Goal: Find specific page/section: Find specific page/section

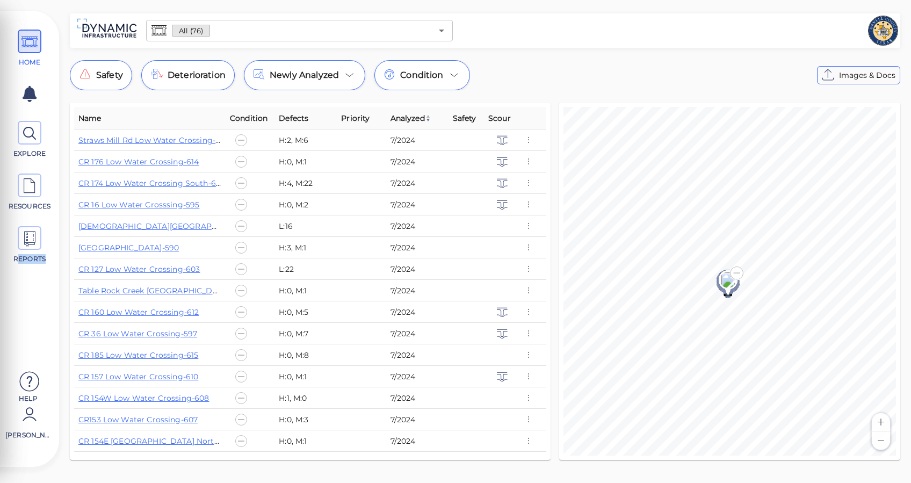
drag, startPoint x: 16, startPoint y: 279, endPoint x: 47, endPoint y: 301, distance: 37.8
click at [47, 301] on div "HOME EXPLORE RESOURCES REPORTS Help [PERSON_NAME]" at bounding box center [29, 243] width 48 height 445
click at [38, 307] on div "HOME EXPLORE RESOURCES REPORTS Help [PERSON_NAME]" at bounding box center [29, 243] width 48 height 445
click at [35, 136] on icon at bounding box center [29, 133] width 16 height 24
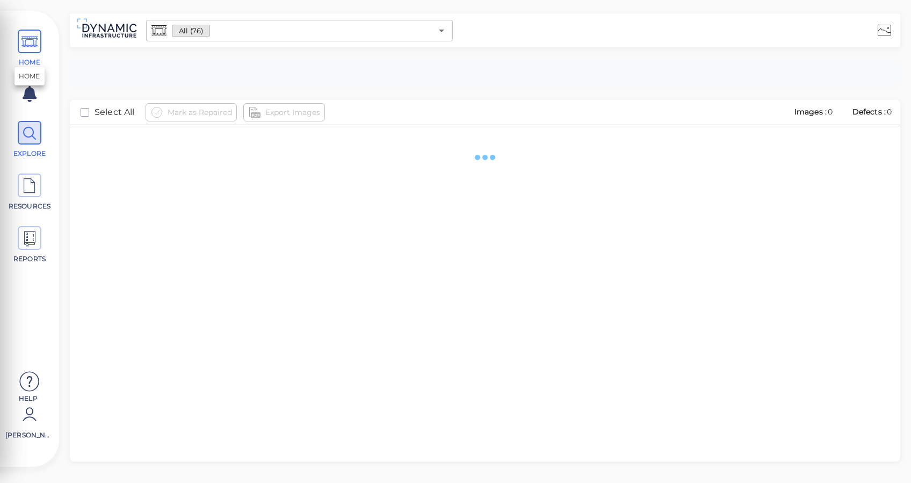
click at [30, 39] on icon at bounding box center [29, 42] width 16 height 24
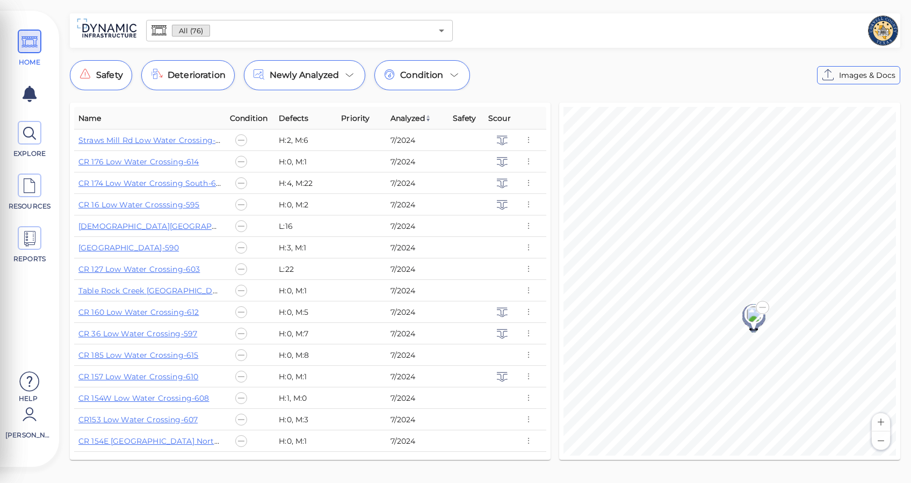
click at [671, 279] on div "© Mapbox © OpenStreetMap Improve this map" at bounding box center [730, 281] width 333 height 349
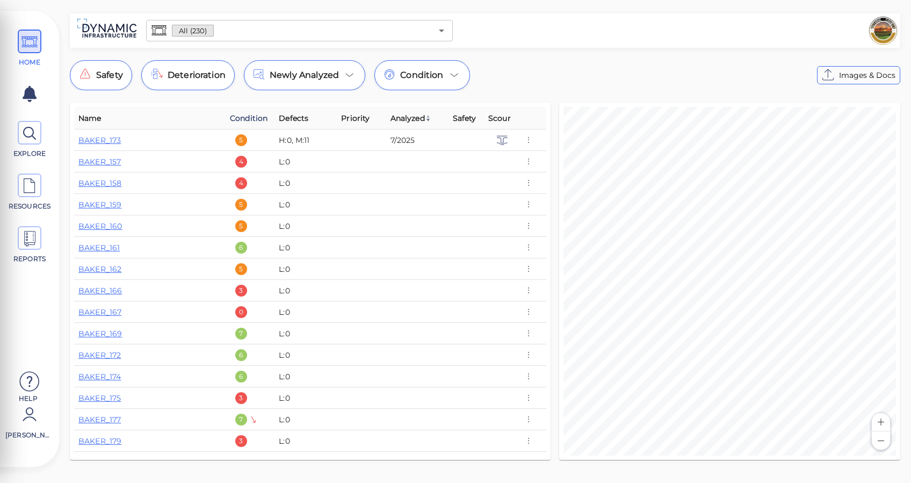
click at [263, 118] on span "Condition" at bounding box center [249, 118] width 38 height 13
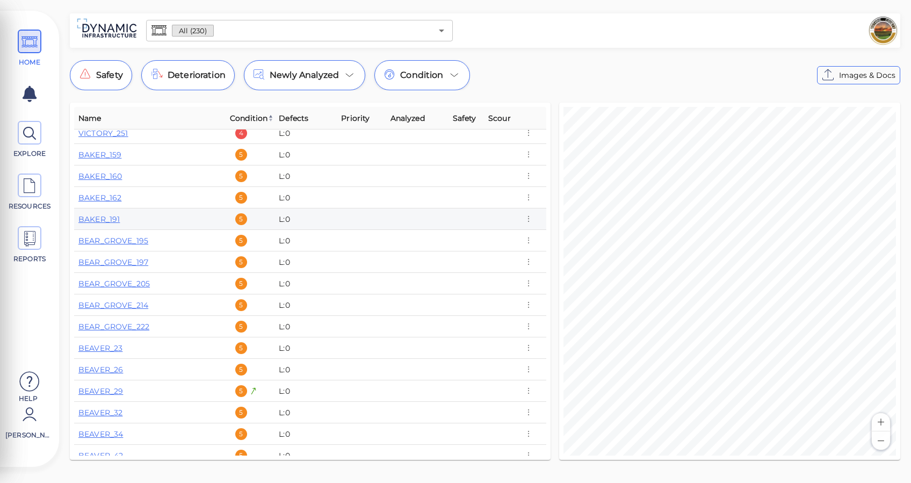
scroll to position [1862, 0]
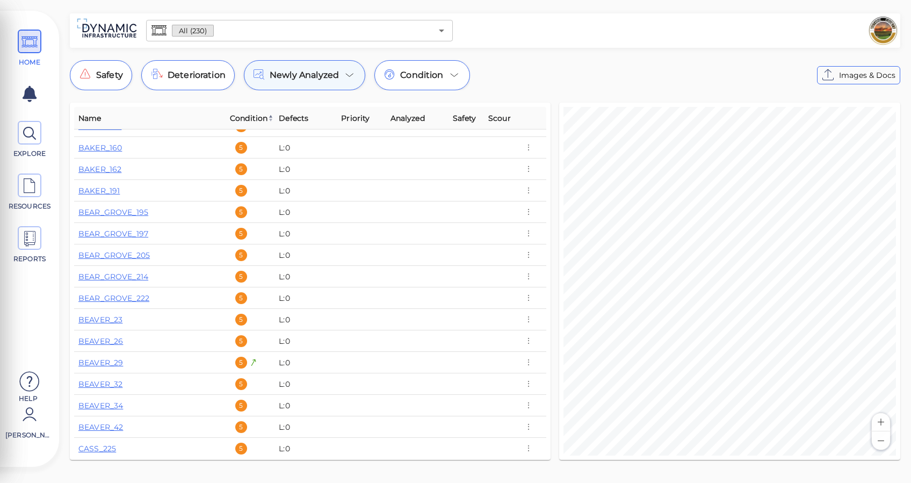
click at [331, 76] on span "Newly Analyzed" at bounding box center [304, 75] width 69 height 13
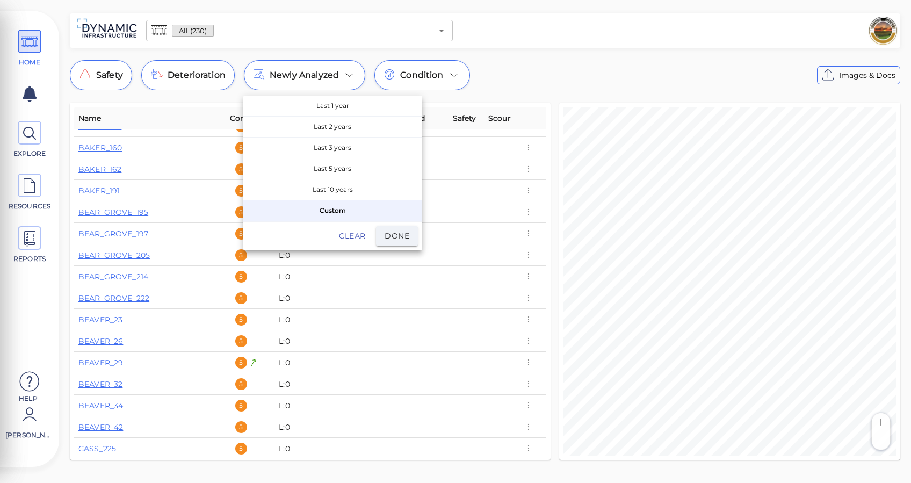
click at [331, 77] on div at bounding box center [455, 241] width 911 height 483
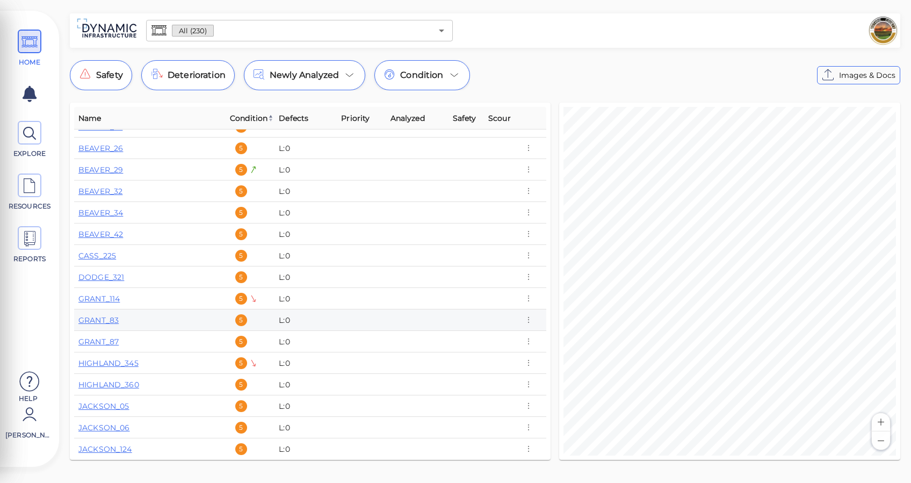
scroll to position [2077, 0]
click at [114, 274] on link "GRANT_114" at bounding box center [98, 277] width 41 height 10
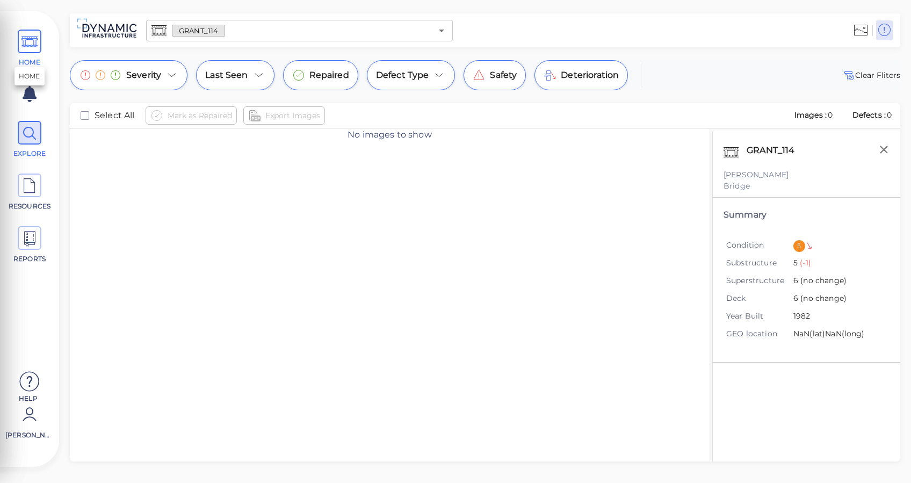
click at [28, 36] on icon at bounding box center [29, 42] width 16 height 24
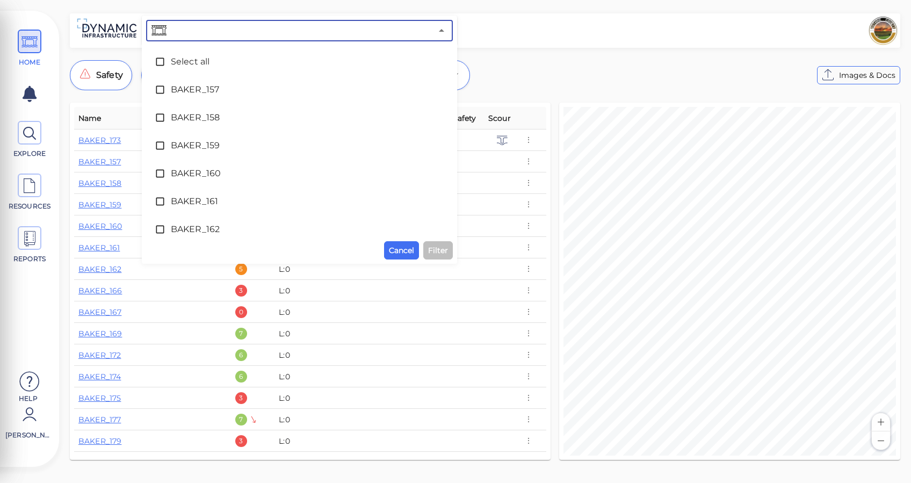
click at [230, 35] on input "text" at bounding box center [300, 30] width 263 height 15
type input "173"
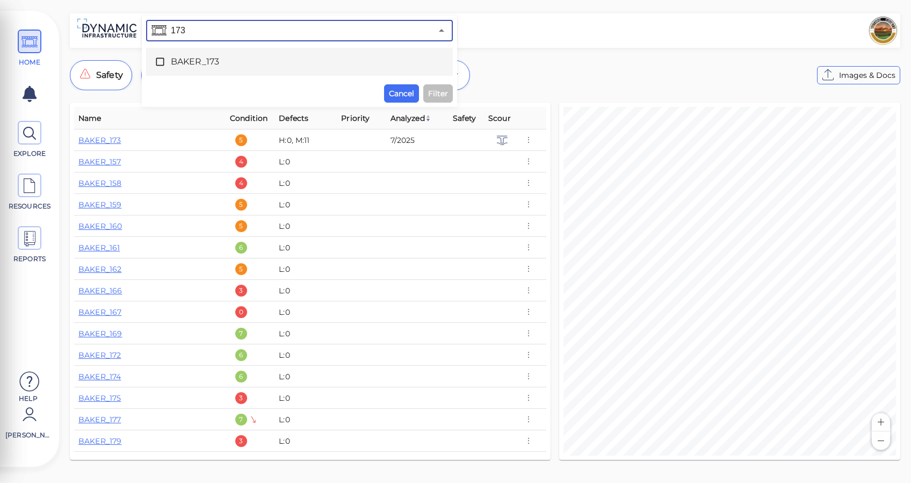
click at [212, 66] on span "BAKER_173" at bounding box center [299, 61] width 257 height 13
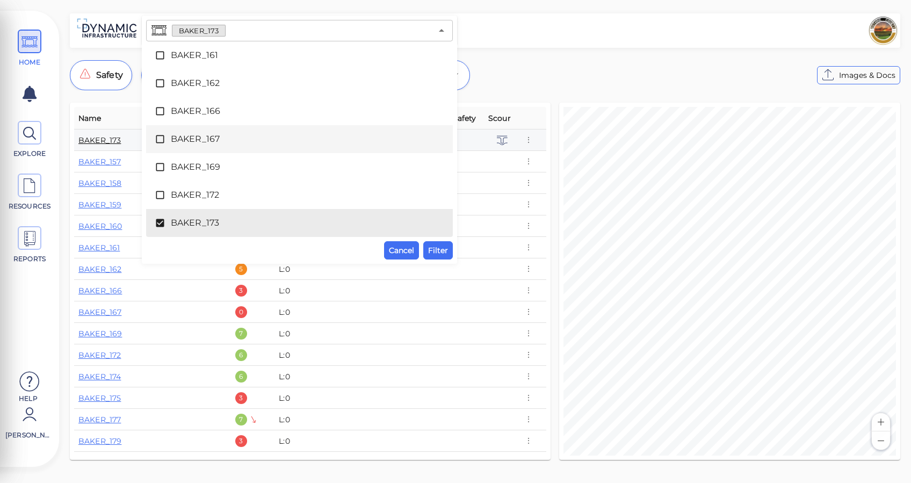
click at [112, 143] on link "BAKER_173" at bounding box center [99, 140] width 42 height 10
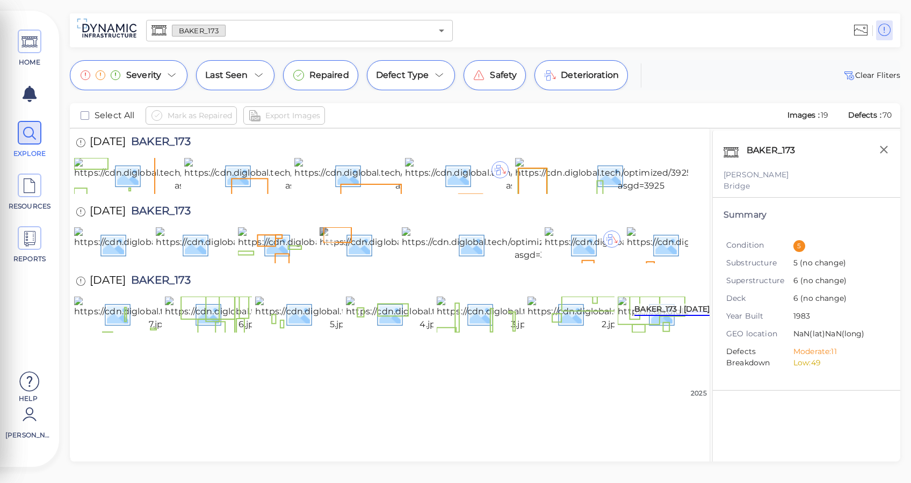
scroll to position [71, 0]
click at [404, 119] on div "Mark as Repaired Export Images" at bounding box center [462, 115] width 632 height 18
click at [31, 34] on icon at bounding box center [29, 42] width 16 height 24
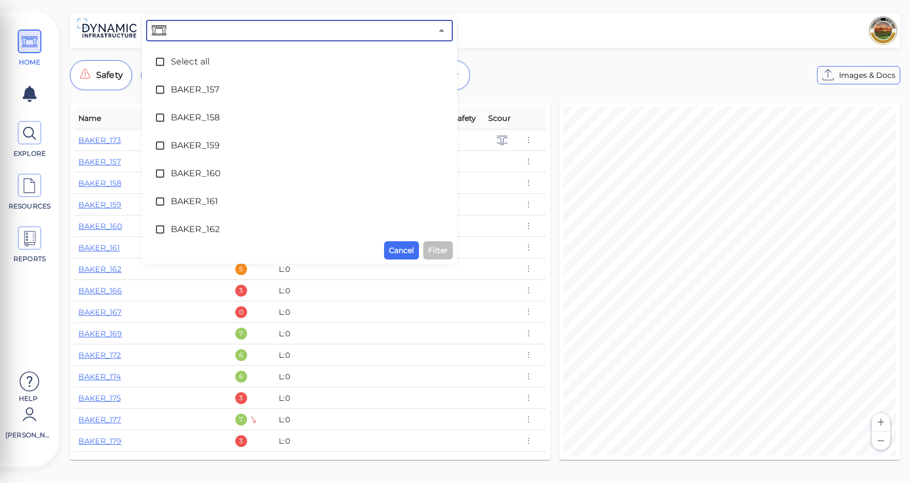
click at [278, 31] on input "text" at bounding box center [300, 30] width 263 height 15
click at [268, 12] on div "HOME EXPLORE RESOURCES REPORTS Help John Ford How to My Display Settings Hide d…" at bounding box center [455, 241] width 911 height 483
click at [268, 3] on div "HOME EXPLORE RESOURCES REPORTS Help John Ford How to My Display Settings Hide d…" at bounding box center [455, 241] width 911 height 483
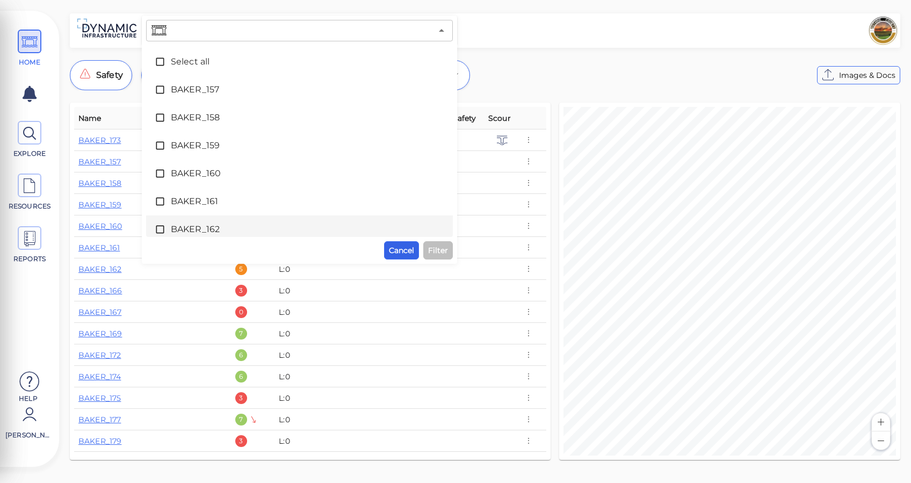
click at [405, 250] on span "Cancel" at bounding box center [401, 250] width 25 height 13
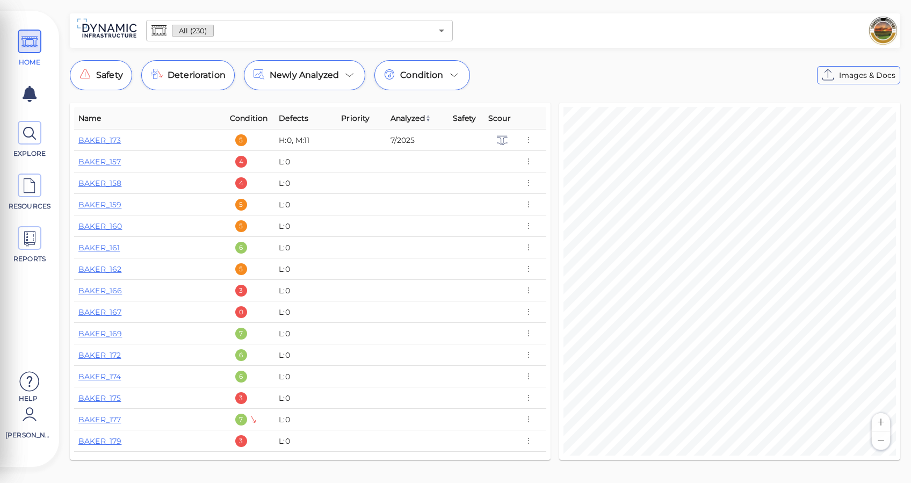
click at [281, 26] on input "text" at bounding box center [323, 30] width 218 height 15
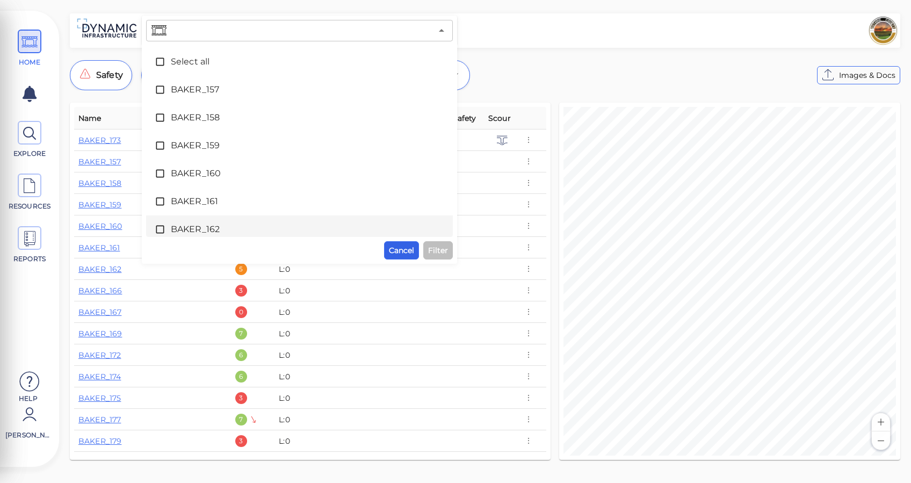
click at [396, 256] on span "Cancel" at bounding box center [401, 250] width 25 height 13
